Goal: Transaction & Acquisition: Subscribe to service/newsletter

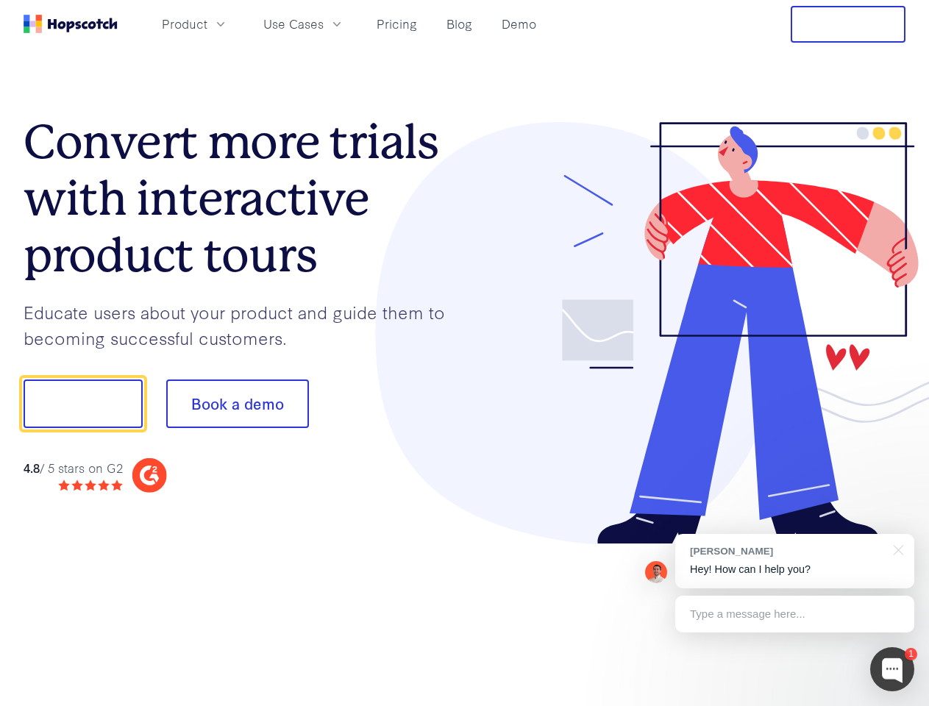
click at [465, 353] on div at bounding box center [685, 333] width 441 height 423
click at [207, 24] on span "Product" at bounding box center [185, 24] width 46 height 18
click at [324, 24] on span "Use Cases" at bounding box center [293, 24] width 60 height 18
click at [848, 24] on button "Free Trial" at bounding box center [848, 24] width 115 height 37
click at [82, 404] on button "Show me!" at bounding box center [83, 404] width 119 height 49
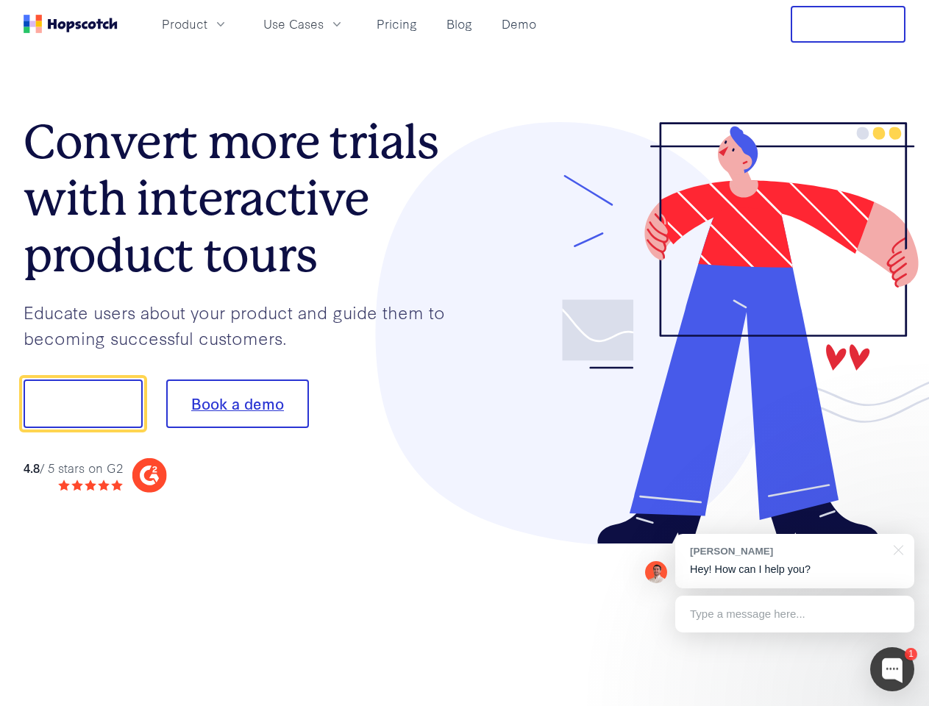
click at [237, 404] on button "Book a demo" at bounding box center [237, 404] width 143 height 49
click at [893, 670] on div at bounding box center [892, 669] width 44 height 44
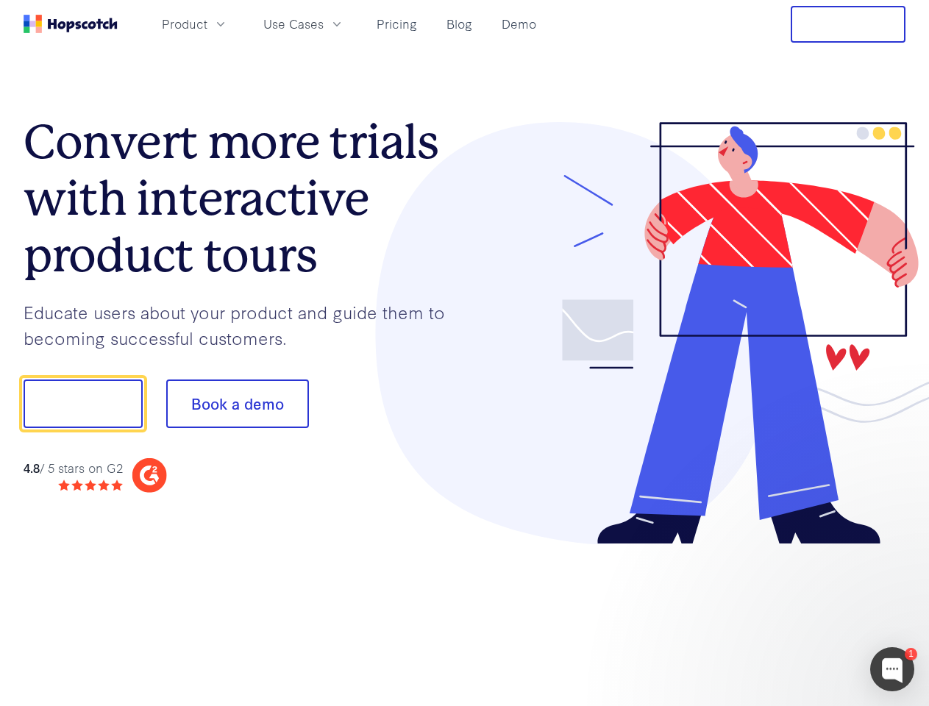
click at [795, 561] on div at bounding box center [777, 402] width 276 height 491
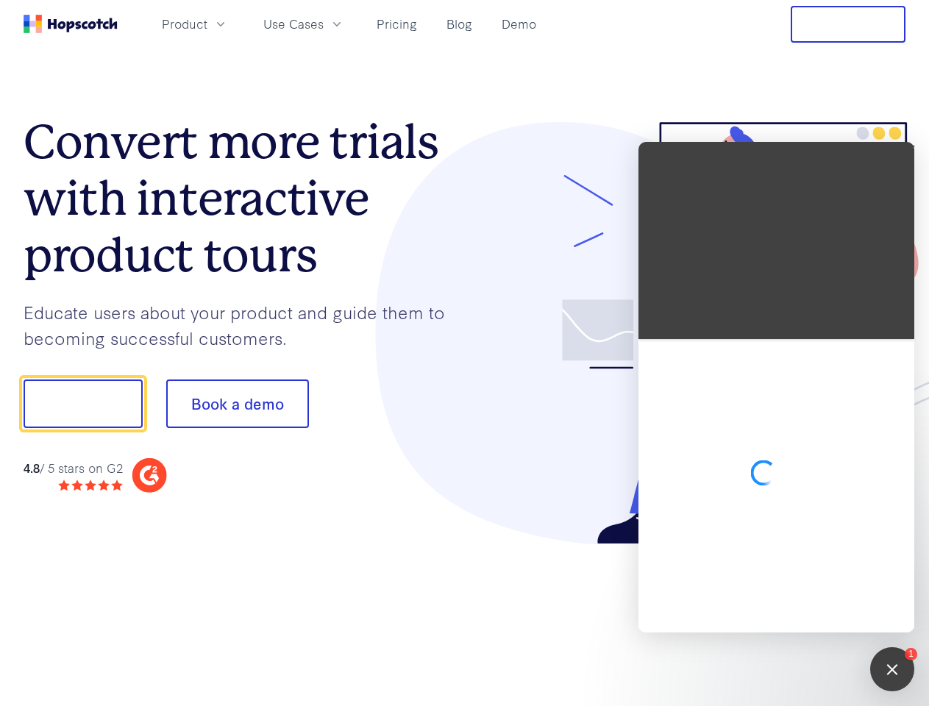
click at [896, 549] on div at bounding box center [777, 486] width 276 height 294
click at [795, 614] on div at bounding box center [777, 486] width 276 height 294
